Goal: Check status

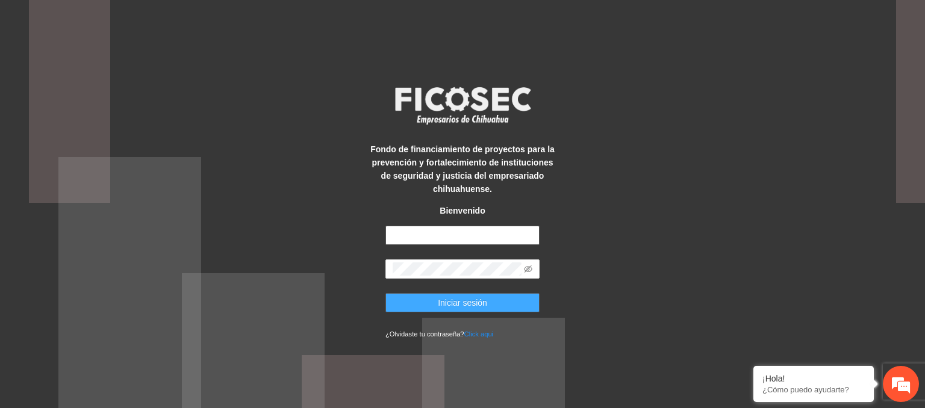
type input "**********"
click at [451, 299] on span "Iniciar sesión" at bounding box center [462, 302] width 49 height 13
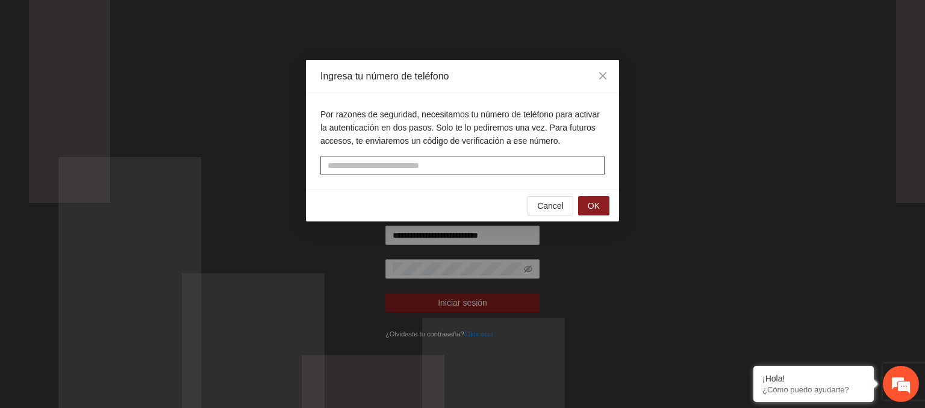
click at [468, 167] on input "tel" at bounding box center [462, 165] width 284 height 19
type input "**********"
click at [597, 206] on span "OK" at bounding box center [594, 205] width 12 height 13
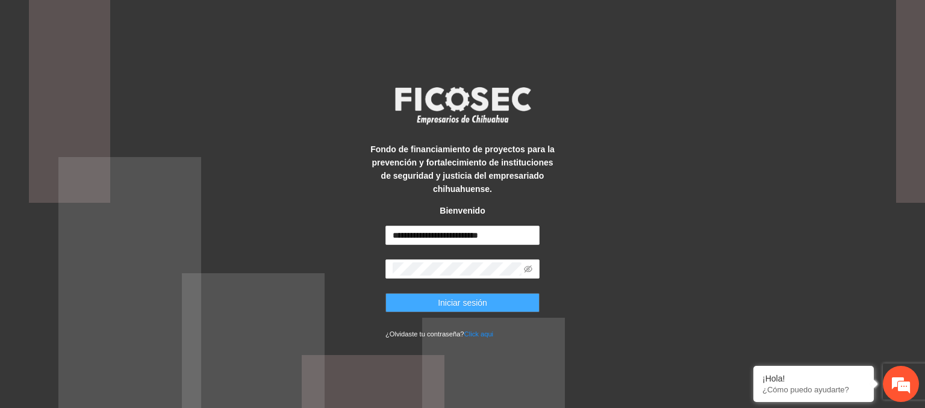
click at [455, 300] on span "Iniciar sesión" at bounding box center [462, 302] width 49 height 13
drag, startPoint x: 455, startPoint y: 300, endPoint x: 752, endPoint y: 181, distance: 319.8
click at [752, 181] on div "**********" at bounding box center [462, 204] width 925 height 408
click at [449, 302] on span "Iniciar sesión" at bounding box center [462, 302] width 49 height 13
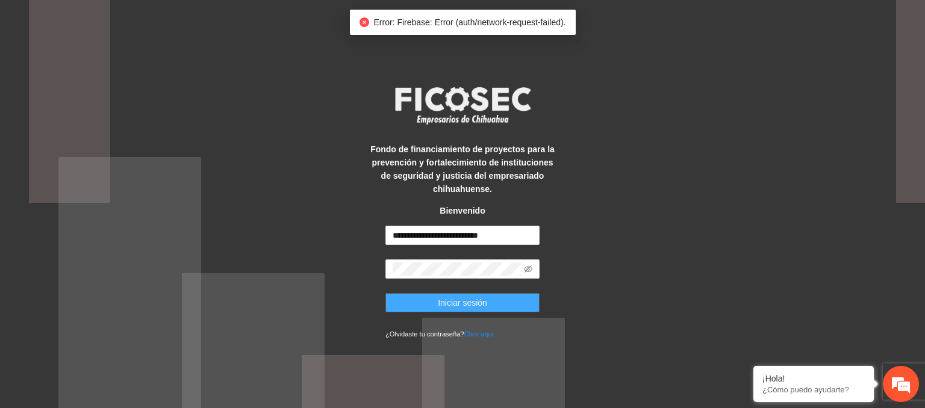
click at [433, 300] on button "Iniciar sesión" at bounding box center [462, 302] width 154 height 19
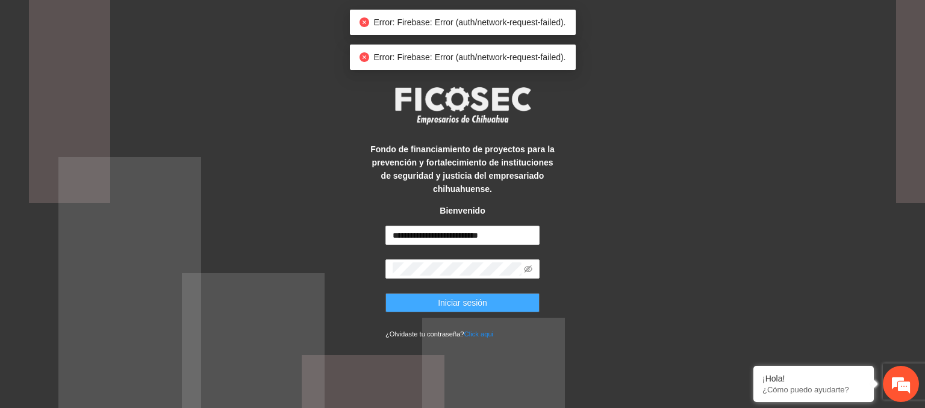
click at [446, 302] on span "Iniciar sesión" at bounding box center [462, 302] width 49 height 13
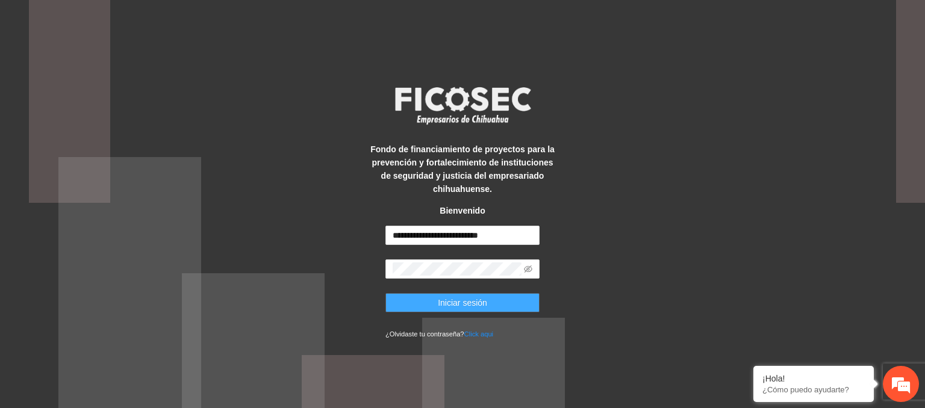
click at [462, 300] on span "Iniciar sesión" at bounding box center [462, 302] width 49 height 13
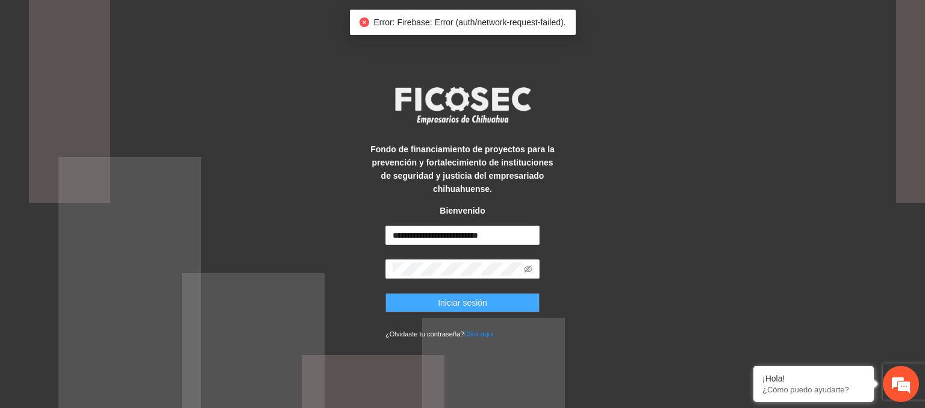
click at [462, 300] on span "Iniciar sesión" at bounding box center [462, 302] width 49 height 13
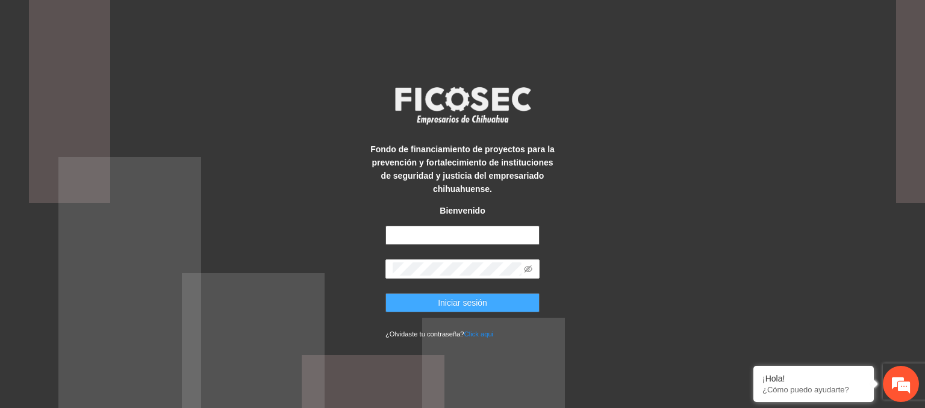
type input "**********"
click at [467, 301] on span "Iniciar sesión" at bounding box center [462, 302] width 49 height 13
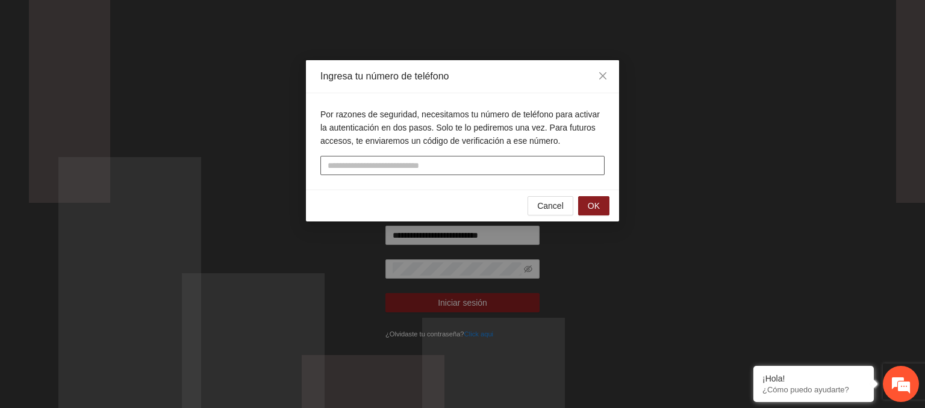
click at [359, 162] on input "tel" at bounding box center [462, 165] width 284 height 19
type input "**********"
click at [588, 199] on span "OK" at bounding box center [594, 205] width 12 height 13
click at [439, 162] on input "text" at bounding box center [462, 165] width 284 height 19
type input "*"
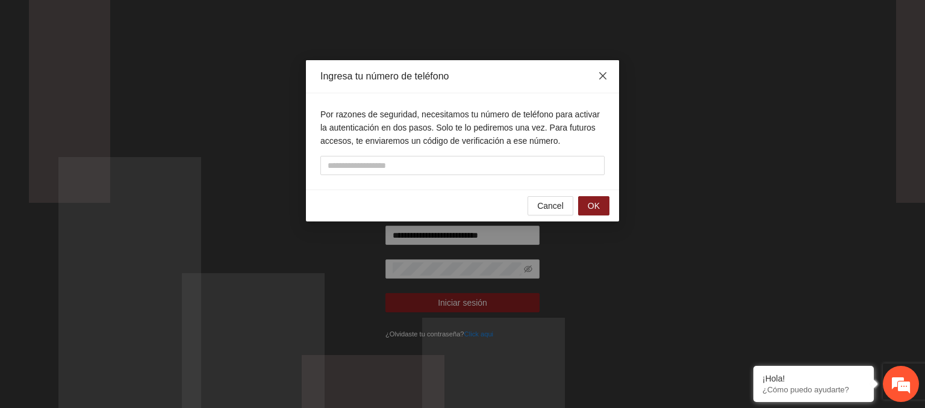
click at [591, 84] on span "Close" at bounding box center [602, 76] width 33 height 33
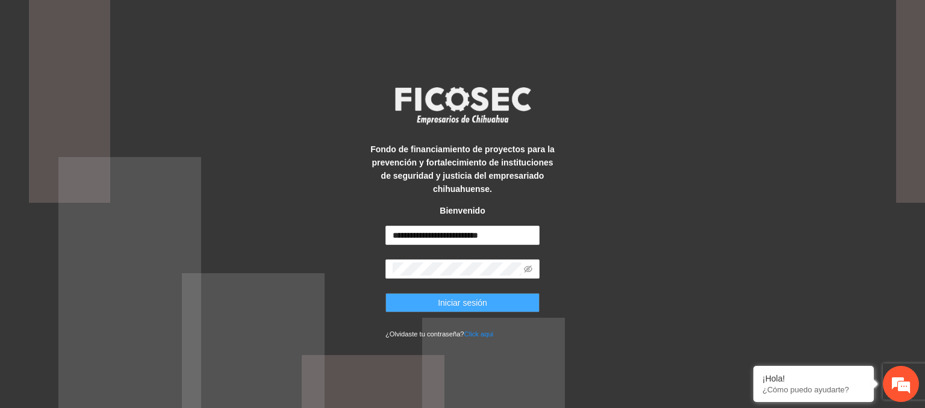
click at [465, 299] on span "Iniciar sesión" at bounding box center [462, 302] width 49 height 13
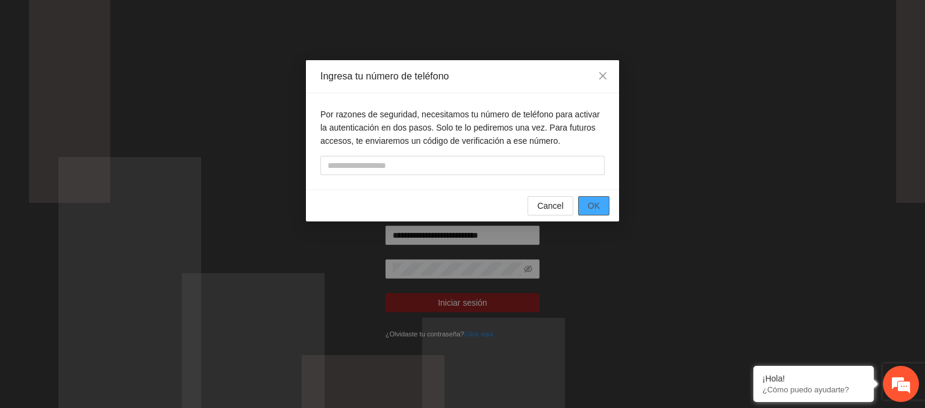
click at [592, 200] on span "OK" at bounding box center [594, 205] width 12 height 13
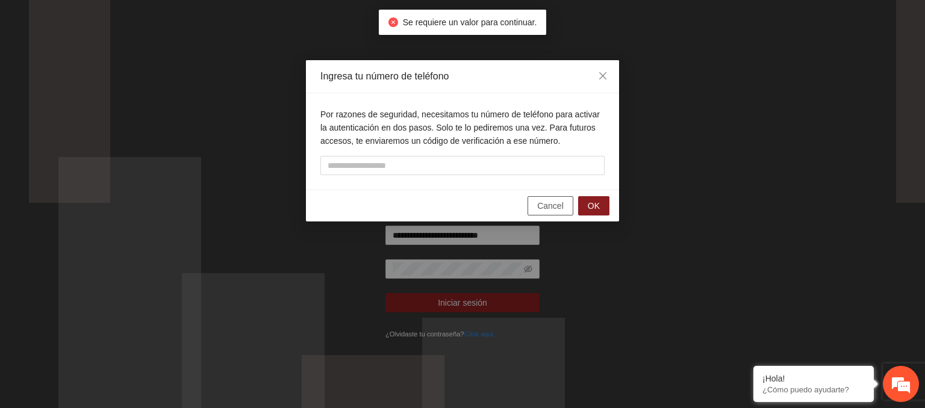
click at [548, 205] on span "Cancel" at bounding box center [550, 205] width 26 height 13
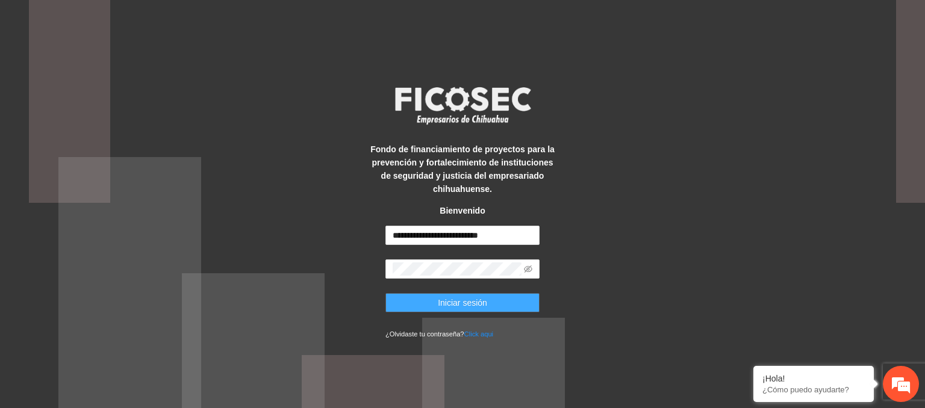
click at [435, 305] on button "Iniciar sesión" at bounding box center [462, 302] width 154 height 19
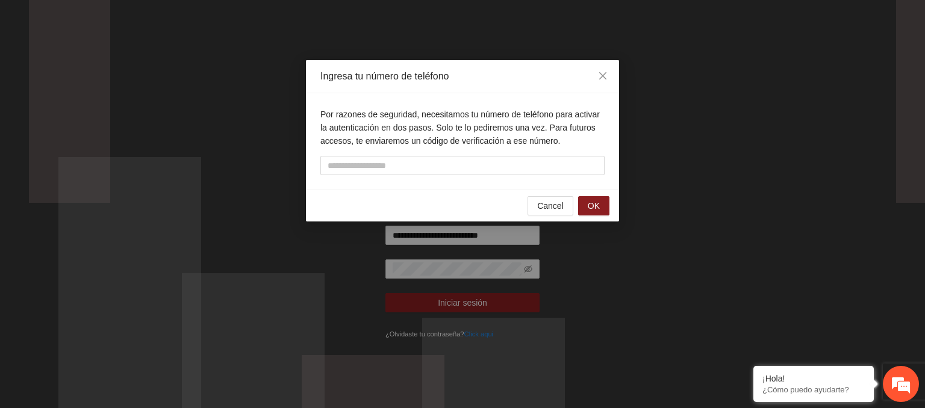
click at [253, 291] on div "Ingresa tu número de teléfono Por razones de seguridad, necesitamos tu número d…" at bounding box center [462, 204] width 925 height 408
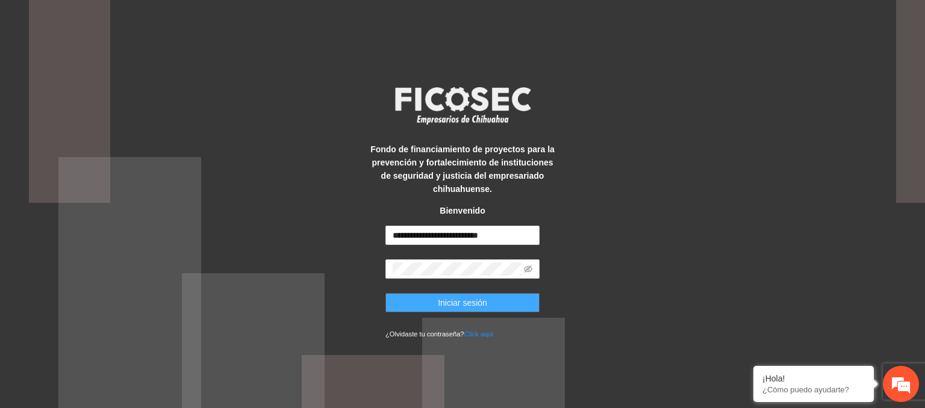
click at [470, 306] on span "Iniciar sesión" at bounding box center [462, 302] width 49 height 13
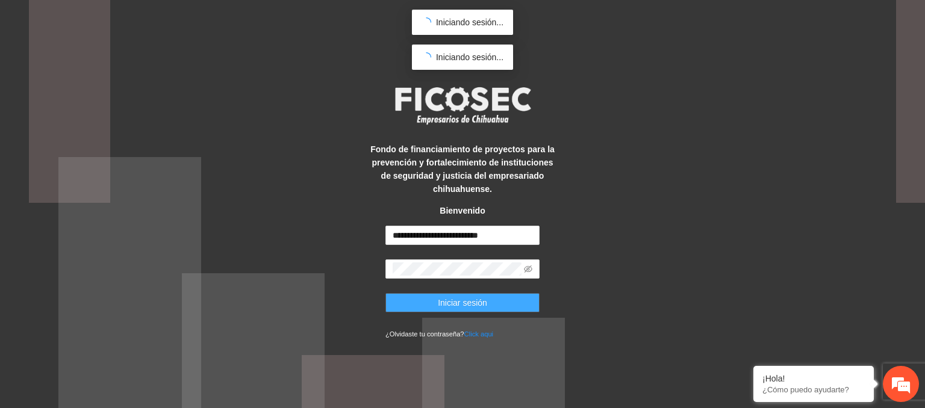
click at [470, 306] on span "Iniciar sesión" at bounding box center [462, 302] width 49 height 13
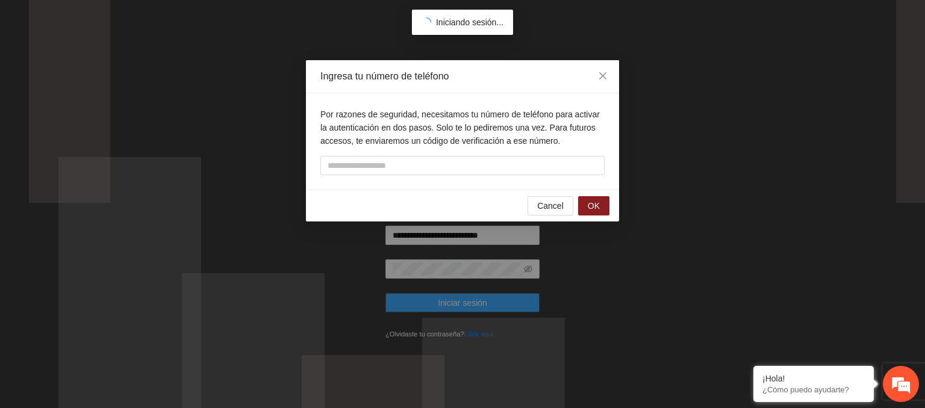
click at [470, 408] on div "Ingresa tu número de teléfono Por razones de seguridad, necesitamos tu número d…" at bounding box center [462, 408] width 925 height 0
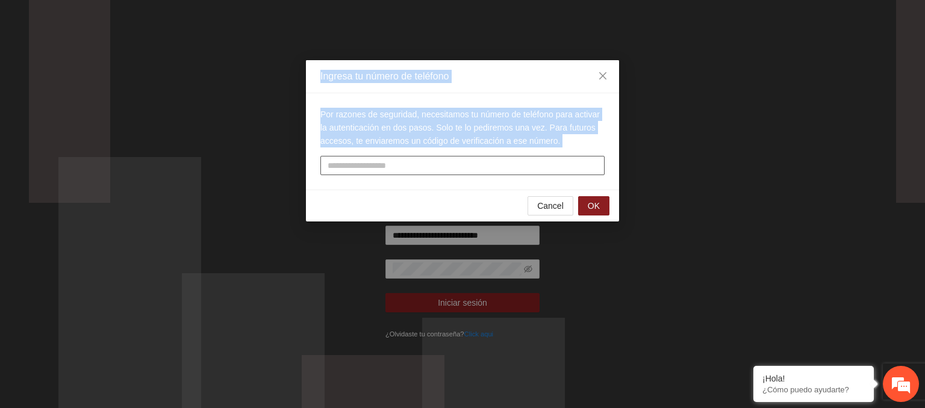
click at [488, 164] on input "text" at bounding box center [462, 165] width 284 height 19
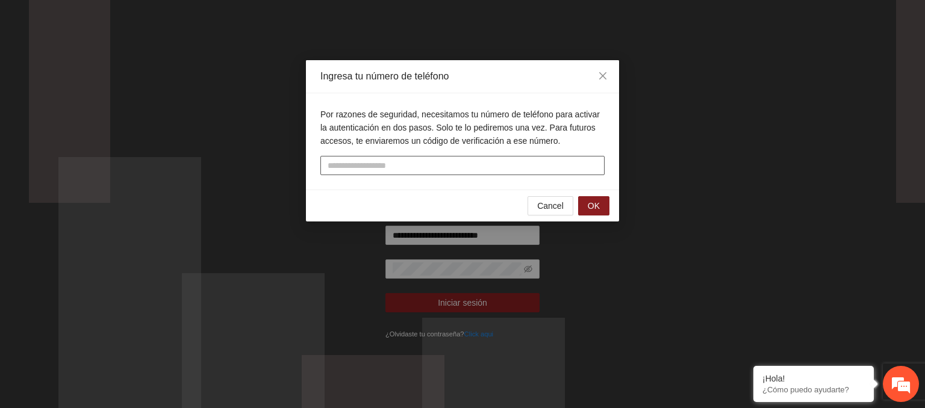
click at [484, 164] on input "text" at bounding box center [462, 165] width 284 height 19
type input "**********"
click at [594, 208] on span "OK" at bounding box center [594, 205] width 12 height 13
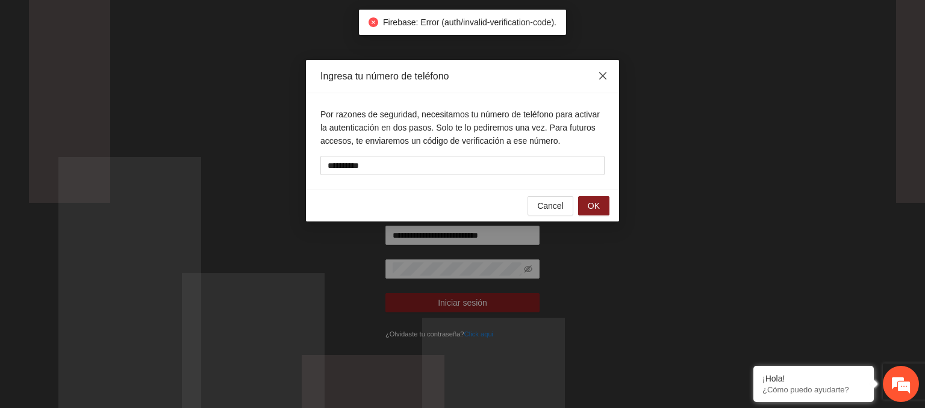
click at [604, 72] on icon "close" at bounding box center [603, 76] width 10 height 10
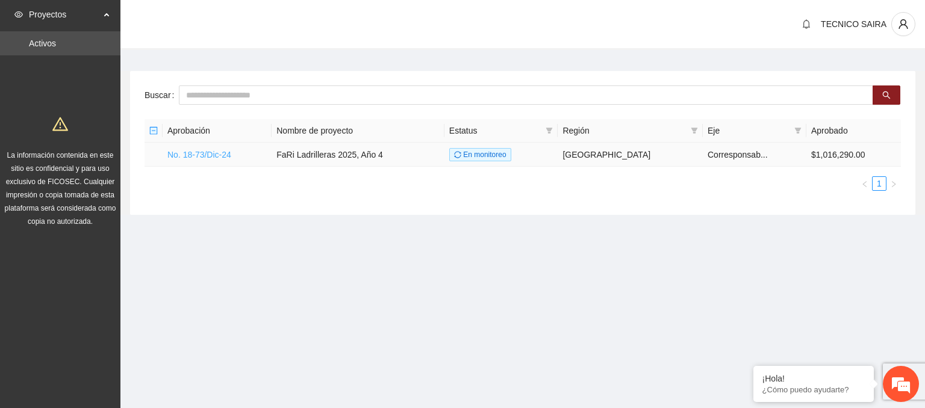
click at [200, 152] on link "No. 18-73/Dic-24" at bounding box center [199, 155] width 64 height 10
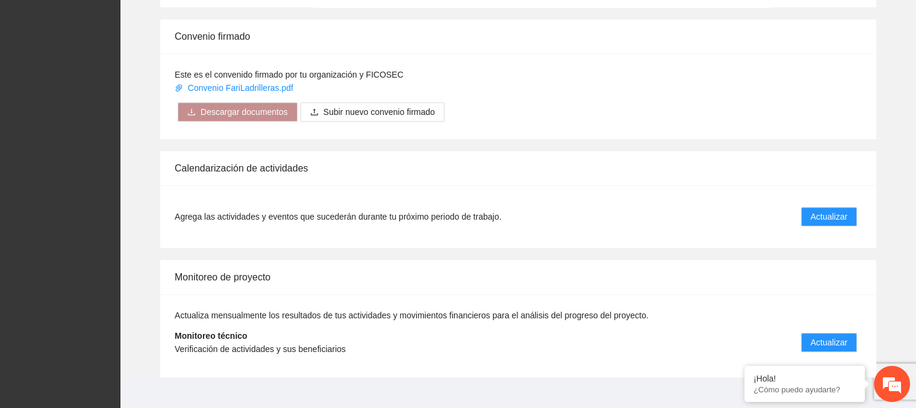
scroll to position [944, 0]
click at [837, 332] on button "Actualizar" at bounding box center [829, 341] width 56 height 19
click at [834, 335] on span "Actualizar" at bounding box center [828, 341] width 37 height 13
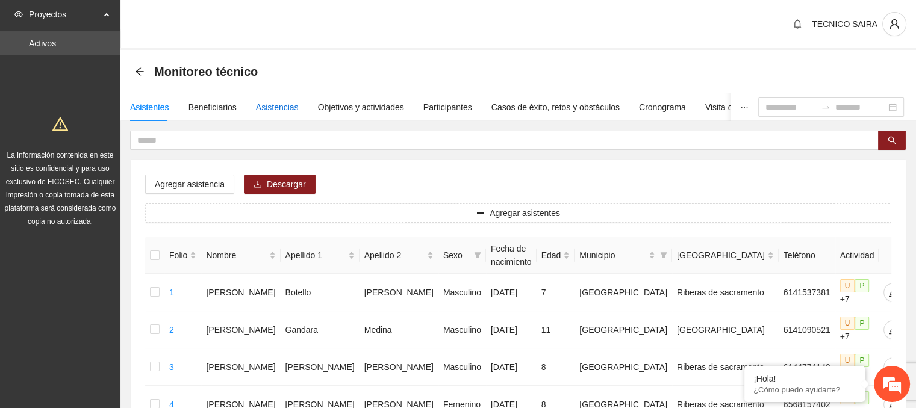
click at [278, 105] on div "Asistencias" at bounding box center [277, 107] width 43 height 13
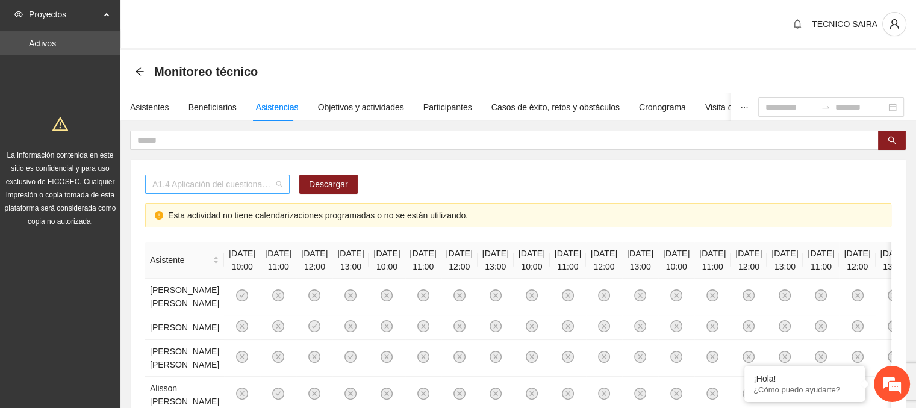
click at [276, 186] on span "A1.4 Aplicación del cuestionario MENA PRE y POST" at bounding box center [217, 184] width 130 height 18
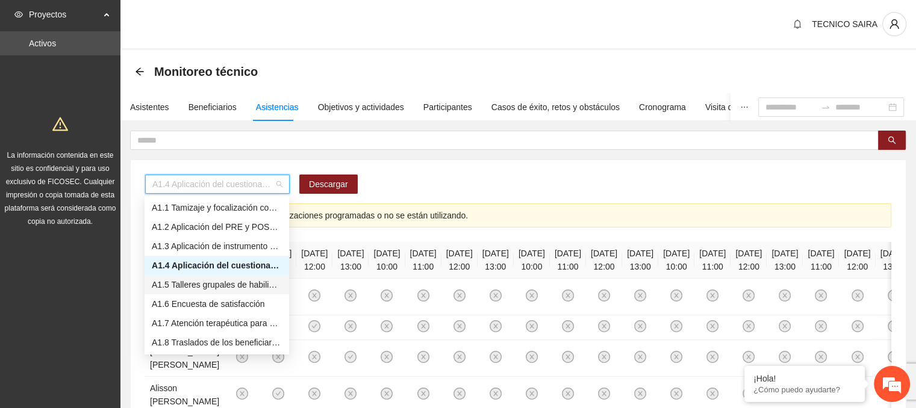
click at [206, 287] on div "A1.5 Talleres grupales de habilidades para la vida (Autoestima, Autoconocimient…" at bounding box center [217, 284] width 130 height 13
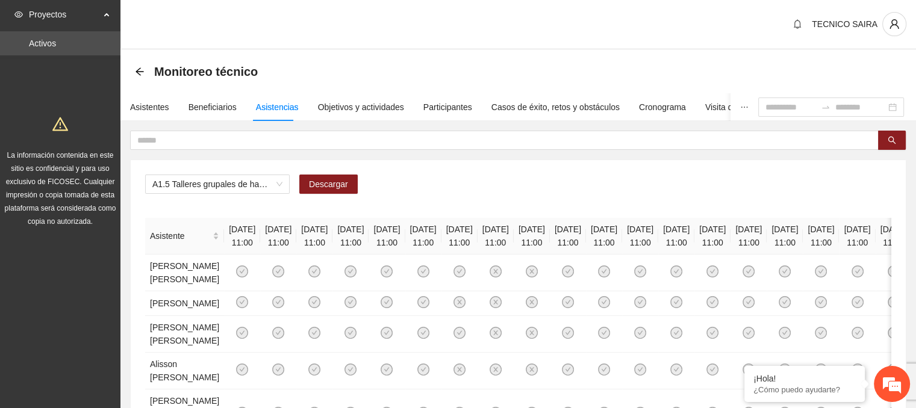
click at [402, 178] on div "A1.5 Talleres grupales de habilidades para la vida (Autoestima, Autoconocimient…" at bounding box center [518, 189] width 746 height 29
click at [193, 143] on input "text" at bounding box center [499, 140] width 724 height 13
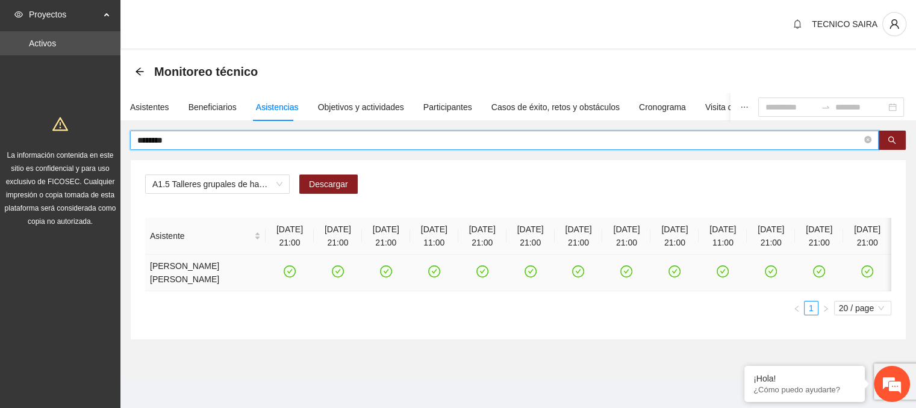
click at [284, 278] on icon "check-circle" at bounding box center [290, 271] width 12 height 12
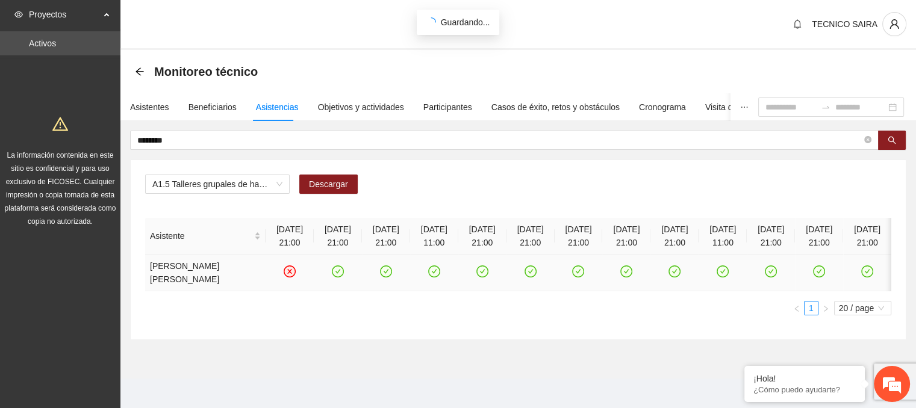
click at [335, 274] on icon "check-circle" at bounding box center [337, 272] width 5 height 4
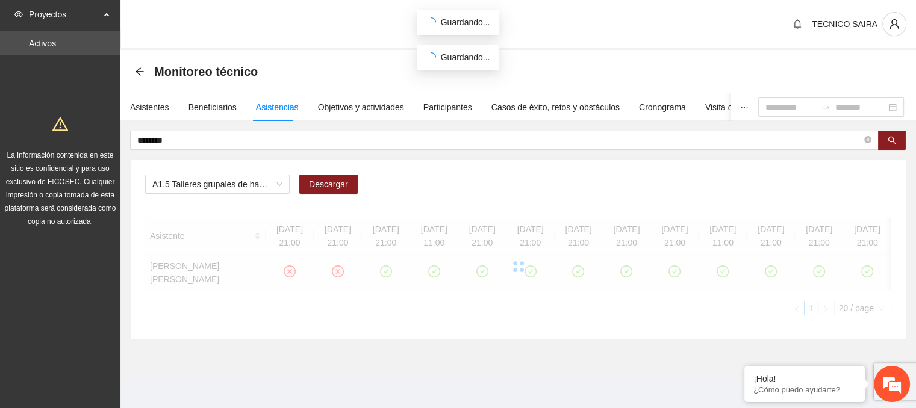
click at [330, 284] on div "Asistente [DATE] 21:00 [DATE] 21:00 [DATE] 21:00 [DATE] 11:00 [DATE] 21:00 [DAT…" at bounding box center [518, 267] width 746 height 98
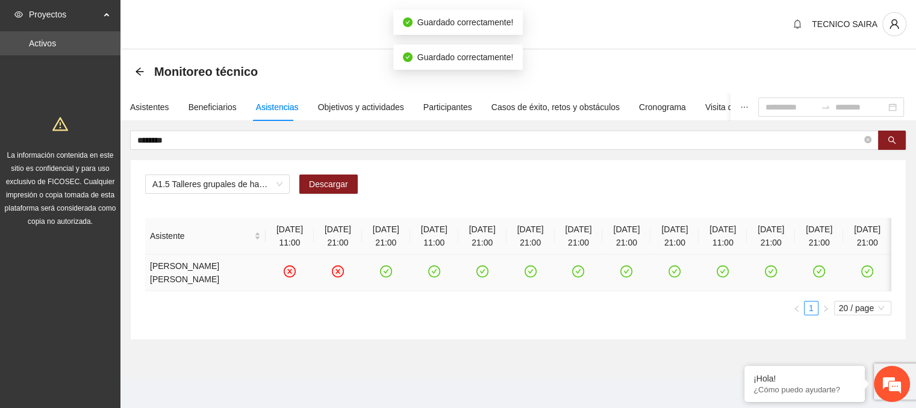
click at [380, 277] on icon "check-circle" at bounding box center [385, 272] width 10 height 10
click at [429, 277] on icon "check-circle" at bounding box center [434, 272] width 10 height 10
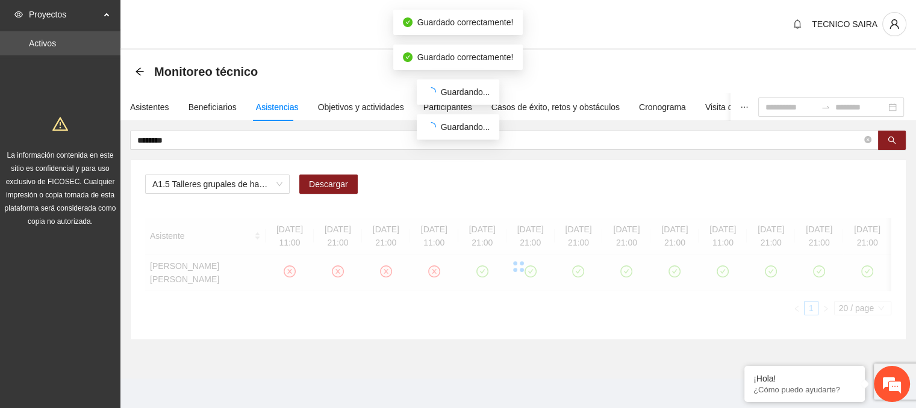
click at [438, 285] on div at bounding box center [518, 267] width 746 height 98
click at [439, 287] on div at bounding box center [518, 267] width 746 height 98
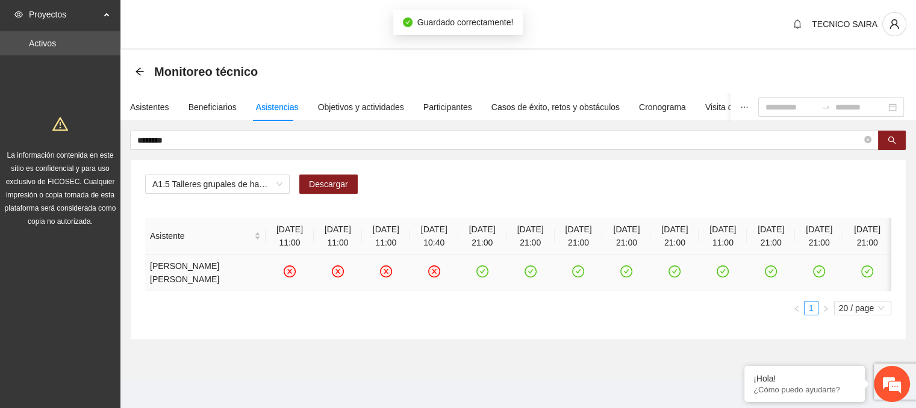
click at [477, 277] on icon "check-circle" at bounding box center [482, 272] width 10 height 10
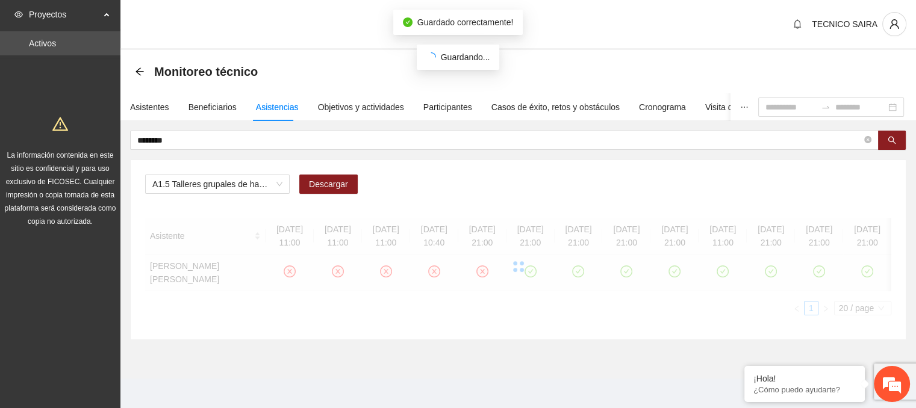
click at [492, 284] on div "Asistente [DATE] 11:00 [DATE] 11:00 [DATE] 11:00 [DATE] 10:40 [DATE] 21:00 [DAT…" at bounding box center [518, 267] width 746 height 98
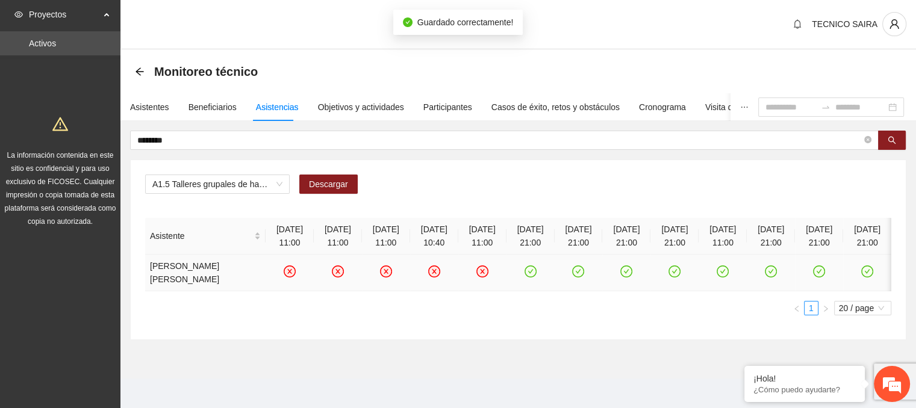
click at [573, 277] on icon "check-circle" at bounding box center [578, 272] width 10 height 10
click at [525, 277] on icon "check-circle" at bounding box center [530, 272] width 10 height 10
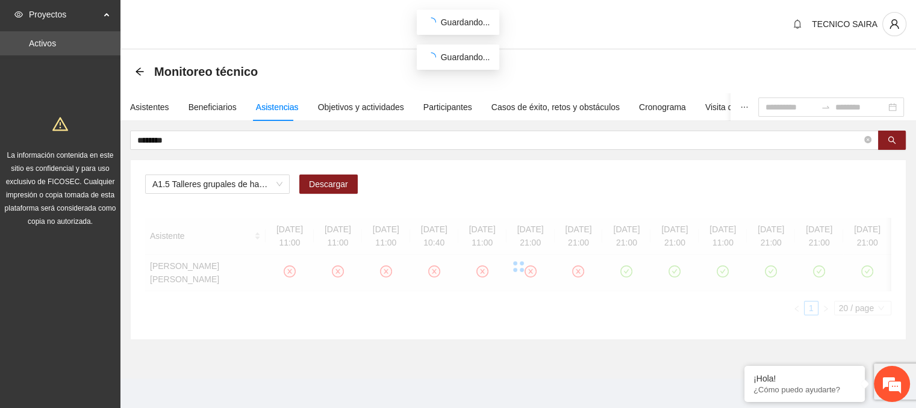
click at [602, 287] on div at bounding box center [518, 267] width 746 height 98
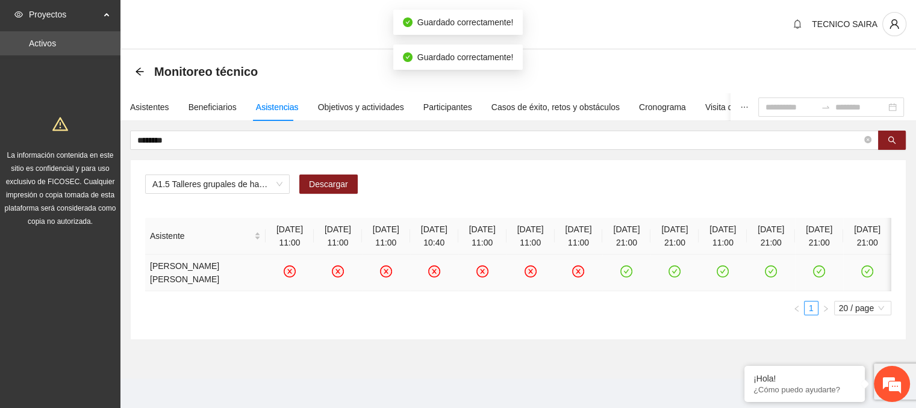
click at [624, 274] on icon "check-circle" at bounding box center [626, 272] width 5 height 4
click at [669, 277] on icon "check-circle" at bounding box center [674, 272] width 10 height 10
click at [716, 278] on icon "check-circle" at bounding box center [722, 271] width 12 height 12
click at [754, 284] on td at bounding box center [771, 273] width 48 height 37
click at [771, 285] on td at bounding box center [771, 273] width 48 height 37
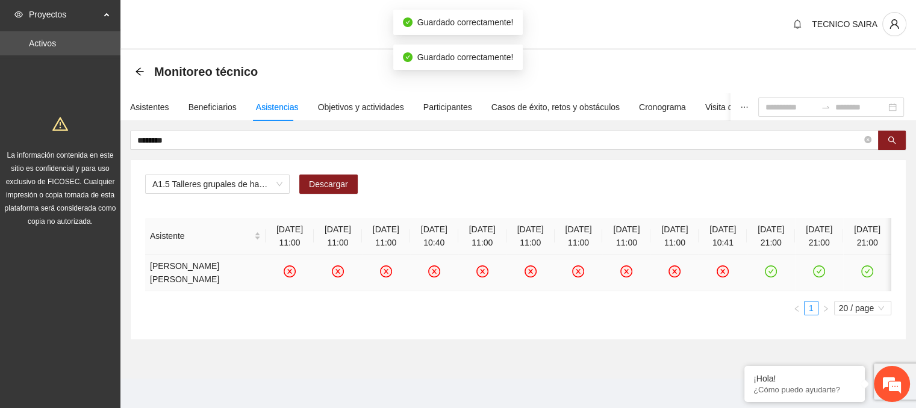
click at [766, 277] on icon "check-circle" at bounding box center [771, 272] width 10 height 10
click at [817, 274] on icon "check-circle" at bounding box center [818, 272] width 5 height 4
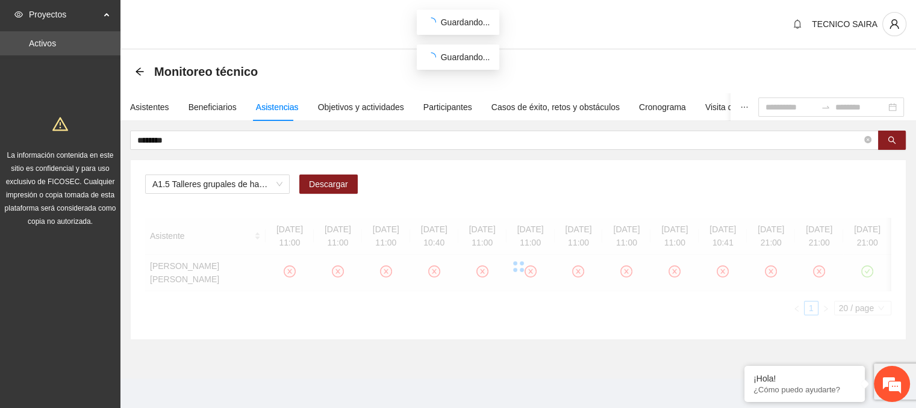
click at [868, 285] on div at bounding box center [518, 267] width 746 height 98
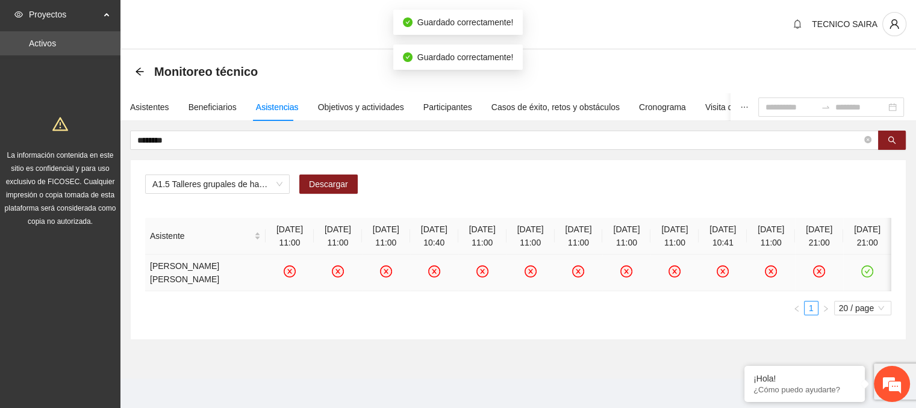
click at [866, 278] on icon "check-circle" at bounding box center [867, 271] width 12 height 12
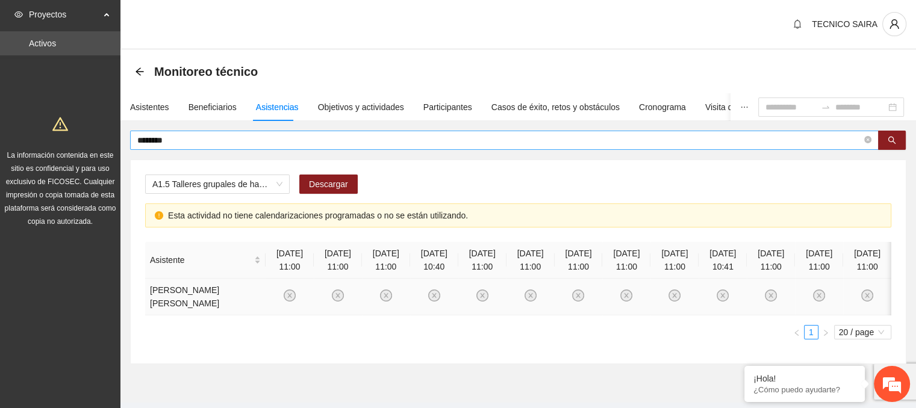
click at [202, 143] on input "********" at bounding box center [499, 140] width 724 height 13
type input "*"
click at [287, 299] on icon "close-circle" at bounding box center [289, 296] width 5 height 5
click at [265, 300] on td at bounding box center [289, 297] width 48 height 37
click at [265, 315] on td at bounding box center [289, 297] width 48 height 37
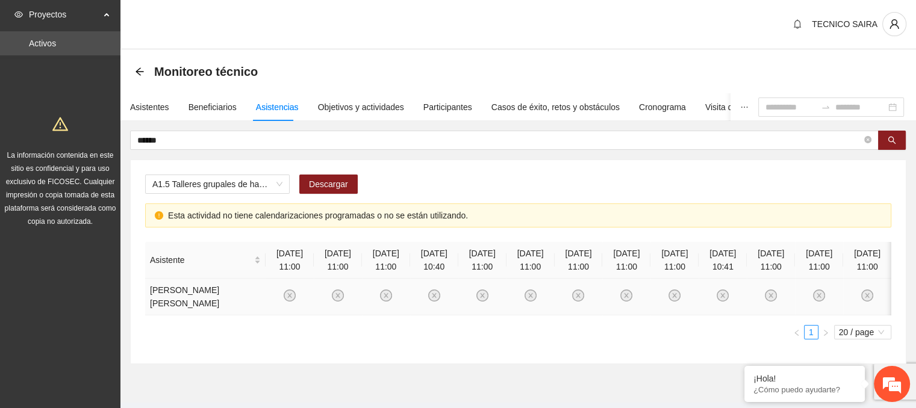
click at [285, 301] on icon "close-circle" at bounding box center [290, 296] width 10 height 10
drag, startPoint x: 225, startPoint y: 306, endPoint x: 396, endPoint y: 166, distance: 220.3
click at [396, 166] on div "A1.5 Talleres grupales de habilidades para la vida (Autoestima, Autoconocimient…" at bounding box center [518, 261] width 775 height 203
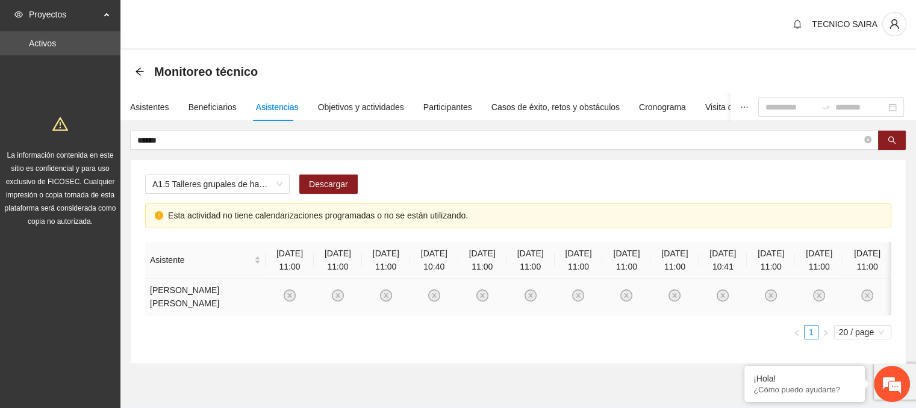
click at [287, 299] on icon "close-circle" at bounding box center [289, 296] width 5 height 5
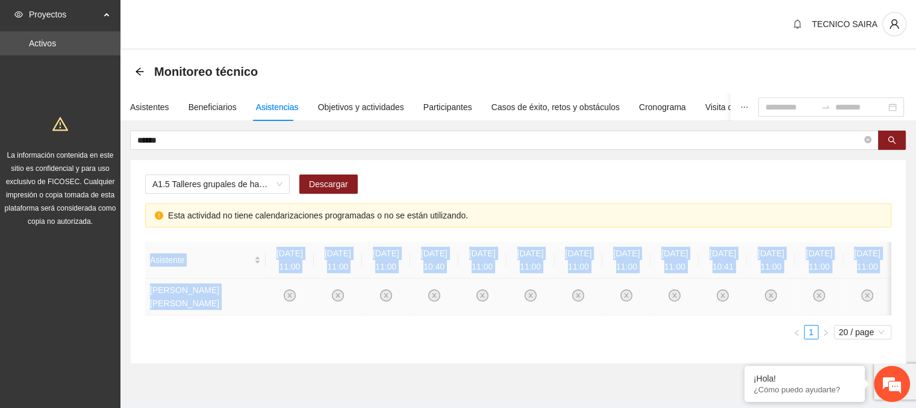
click at [287, 299] on icon "close-circle" at bounding box center [289, 296] width 5 height 5
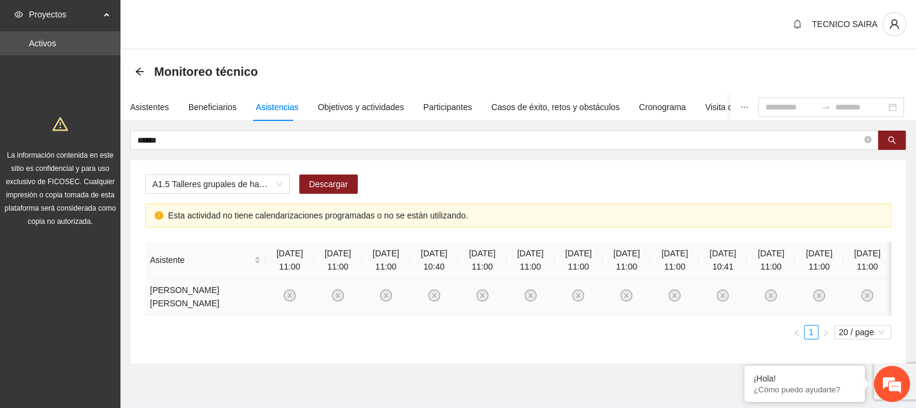
click at [287, 299] on icon "close-circle" at bounding box center [289, 296] width 5 height 5
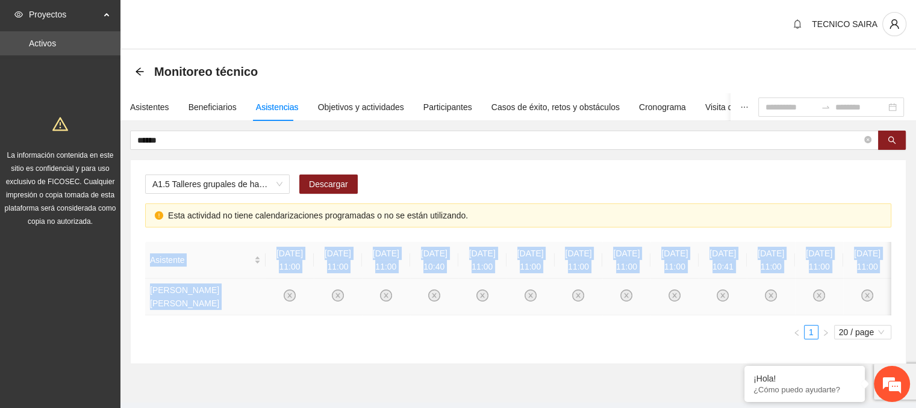
click at [287, 299] on icon "close-circle" at bounding box center [289, 296] width 5 height 5
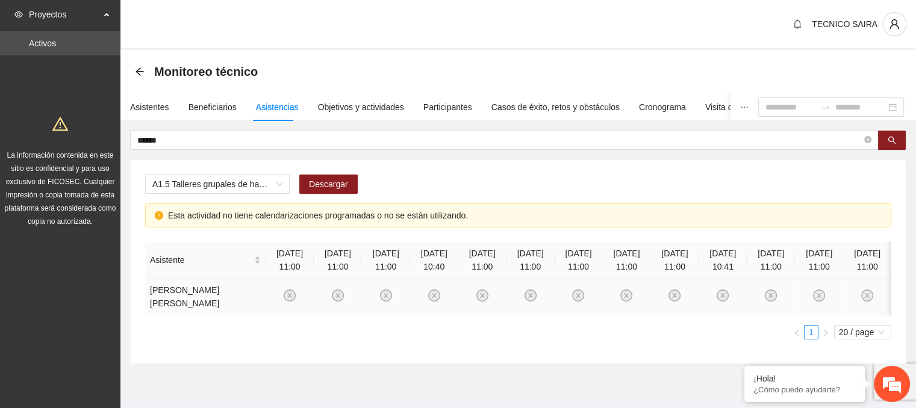
click at [287, 299] on icon "close-circle" at bounding box center [289, 296] width 5 height 5
click at [284, 302] on icon "close-circle" at bounding box center [290, 296] width 12 height 12
click at [401, 144] on input "******" at bounding box center [499, 140] width 724 height 13
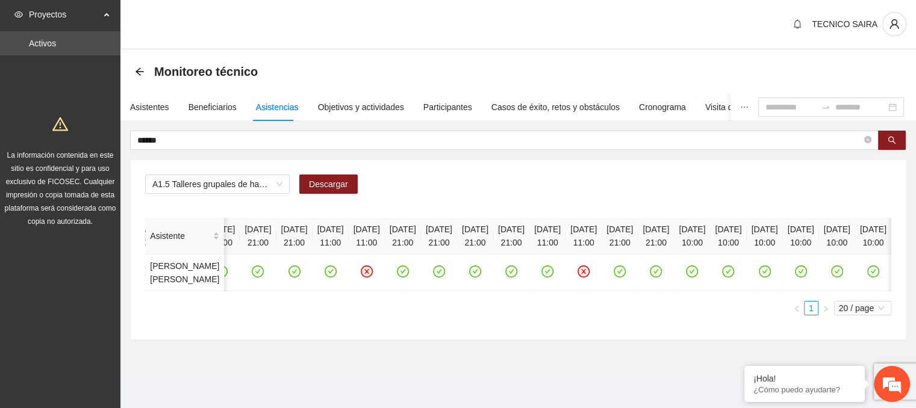
scroll to position [0, 1662]
click at [884, 315] on div "Asistente [DATE] 11:00 [DATE] 11:00 [DATE] 11:00 [DATE] 11:00 [DATE] 11:00 [DAT…" at bounding box center [518, 267] width 746 height 98
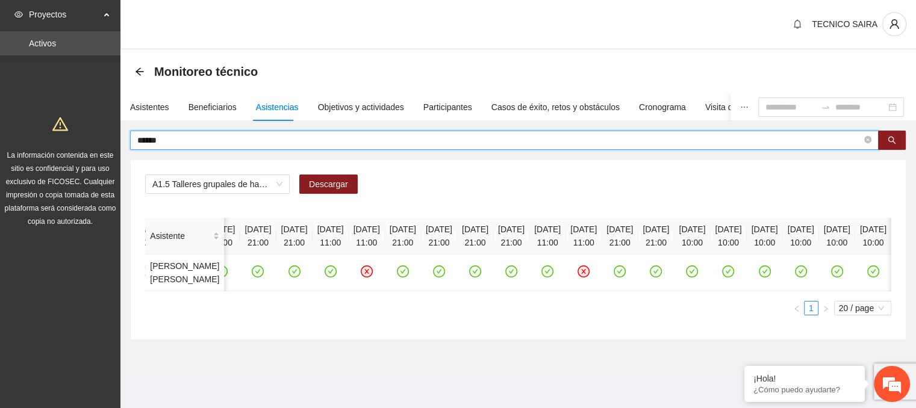
click at [178, 141] on input "******" at bounding box center [499, 140] width 724 height 13
type input "*"
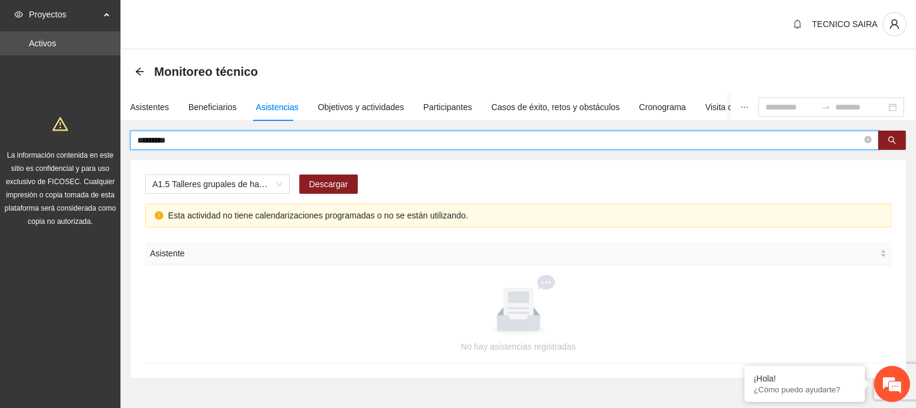
scroll to position [0, 0]
click at [891, 140] on icon "search" at bounding box center [891, 140] width 8 height 8
click at [296, 141] on input "**********" at bounding box center [499, 140] width 724 height 13
type input "*"
click at [173, 138] on input "text" at bounding box center [499, 140] width 724 height 13
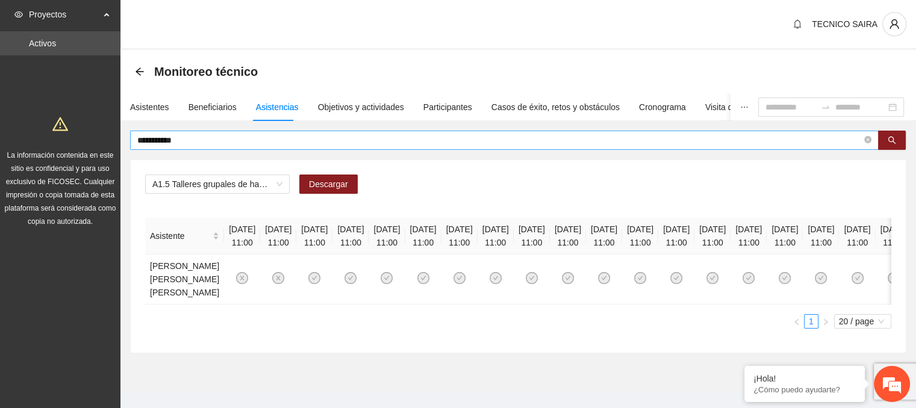
click at [189, 137] on input "**********" at bounding box center [499, 140] width 724 height 13
type input "*"
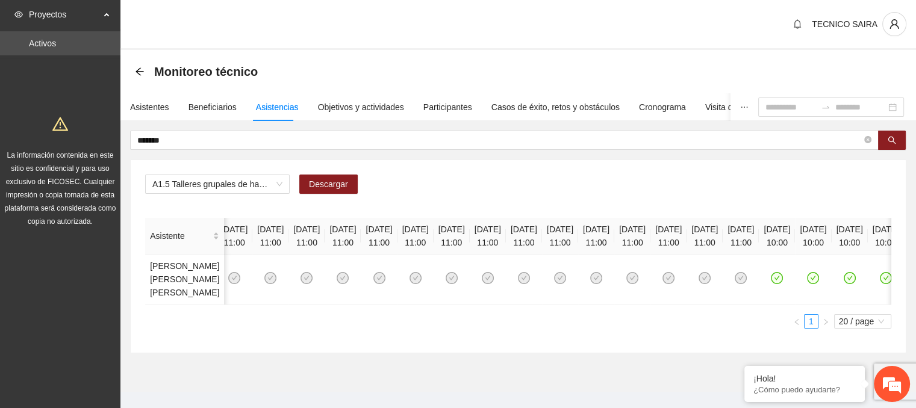
scroll to position [0, 1846]
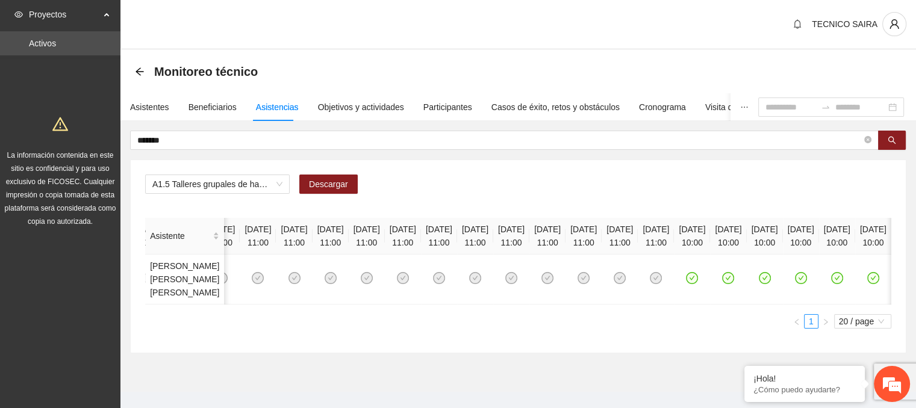
drag, startPoint x: 715, startPoint y: 303, endPoint x: 685, endPoint y: 312, distance: 31.3
click at [685, 305] on div "Asistente [DATE] 11:00 [DATE] 11:00 [DATE] 11:00 [DATE] 11:00 [DATE] 11:00 [DAT…" at bounding box center [518, 261] width 746 height 87
click at [182, 144] on input "******" at bounding box center [499, 140] width 724 height 13
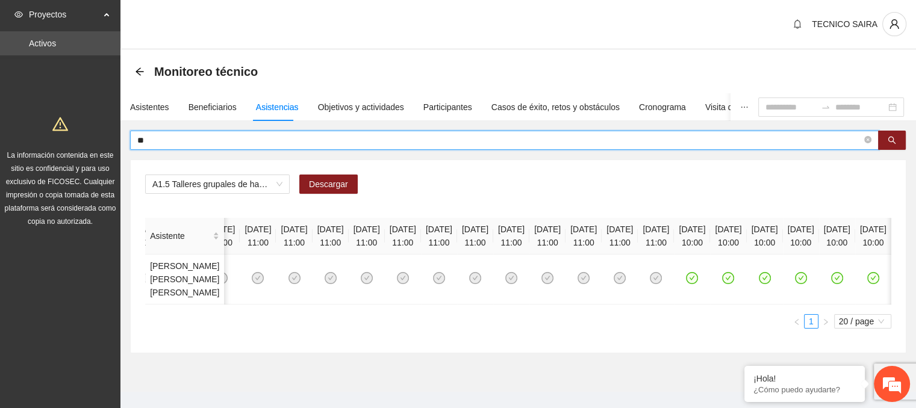
type input "*"
type input "**********"
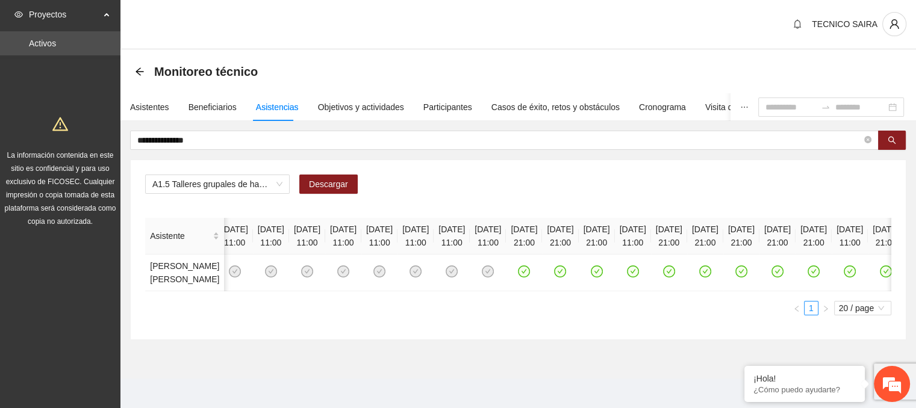
scroll to position [0, 1203]
click at [484, 315] on div "Asistente [DATE] 11:00 [DATE] 11:00 [DATE] 11:00 [DATE] 11:00 [DATE] 11:00 [DAT…" at bounding box center [518, 267] width 746 height 98
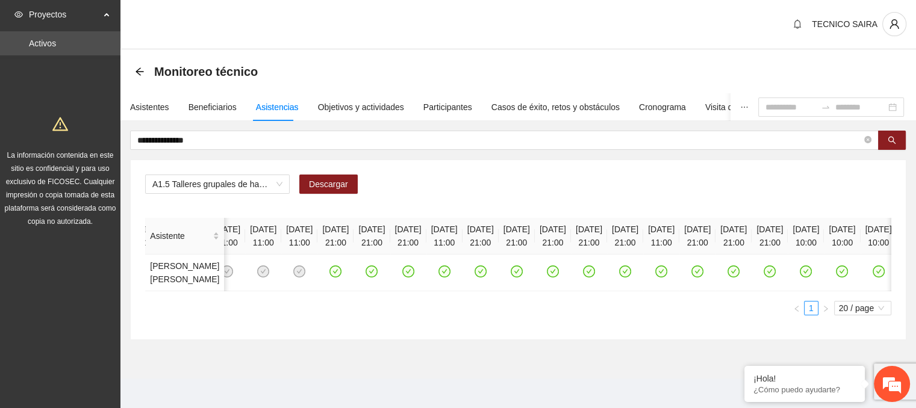
scroll to position [0, 1385]
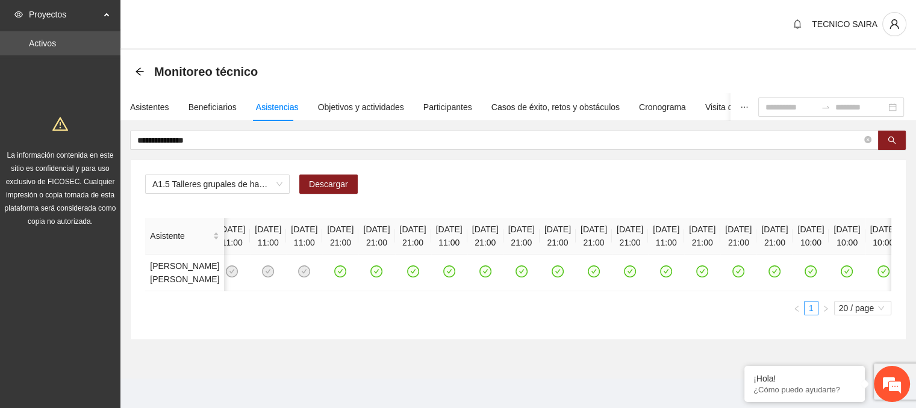
drag, startPoint x: 566, startPoint y: 327, endPoint x: 588, endPoint y: 323, distance: 22.6
click at [588, 315] on div "Asistente [DATE] 11:00 [DATE] 11:00 [DATE] 11:00 [DATE] 11:00 [DATE] 11:00 [DAT…" at bounding box center [518, 267] width 746 height 98
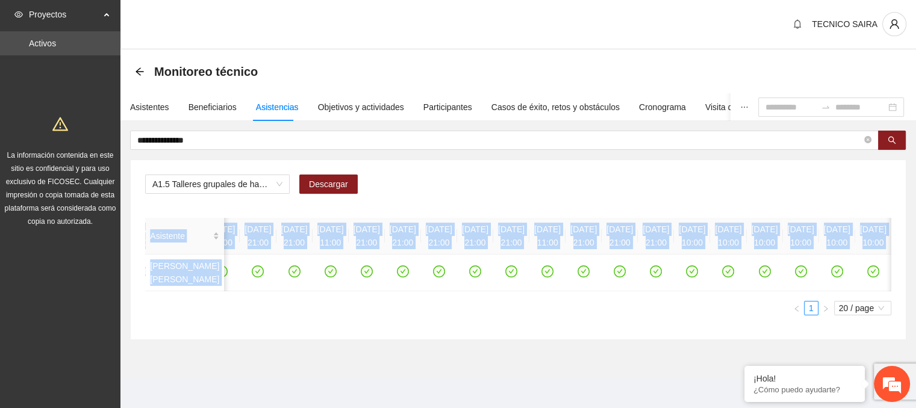
scroll to position [0, 1670]
